Goal: Navigation & Orientation: Find specific page/section

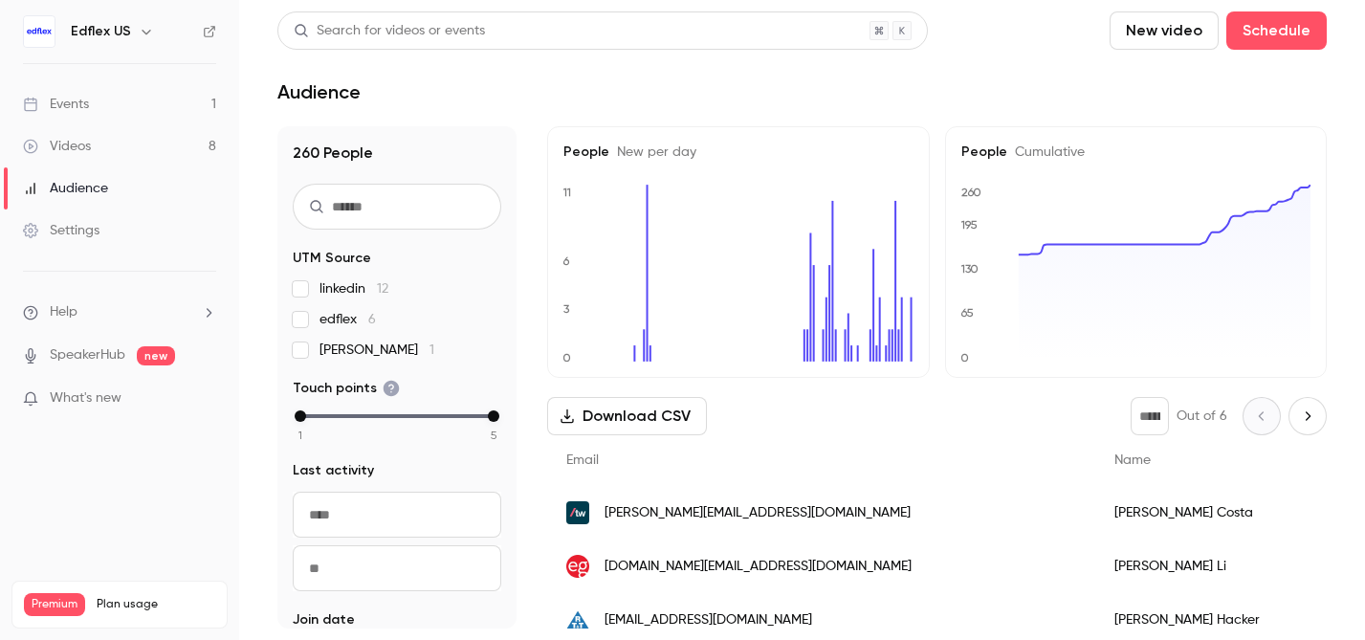
click at [124, 102] on link "Events 1" at bounding box center [119, 104] width 239 height 42
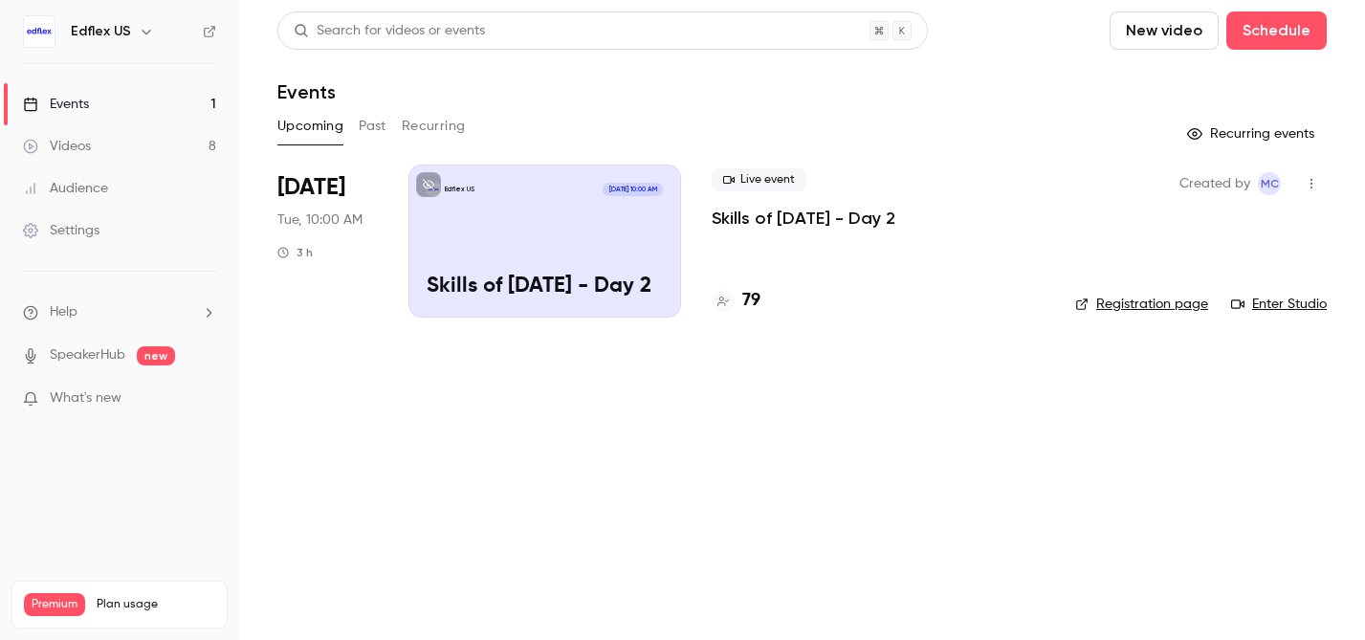
click at [1314, 303] on link "Enter Studio" at bounding box center [1279, 304] width 96 height 19
click at [1296, 309] on link "Enter Studio" at bounding box center [1279, 304] width 96 height 19
